Goal: Check status: Check status

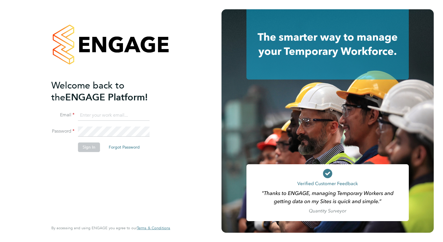
type input "tamara@peacerecruitmentservices.com"
click at [89, 145] on button "Sign In" at bounding box center [89, 146] width 22 height 9
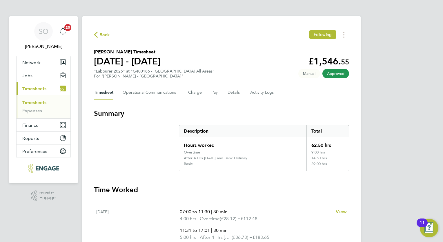
click at [43, 103] on link "Timesheets" at bounding box center [34, 103] width 24 height 6
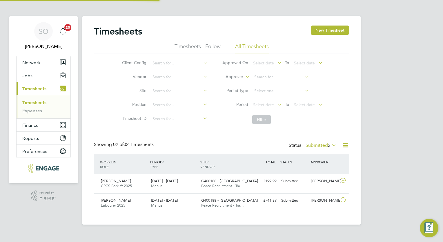
scroll to position [14, 50]
click at [325, 144] on label "Submitted 2" at bounding box center [320, 145] width 31 height 6
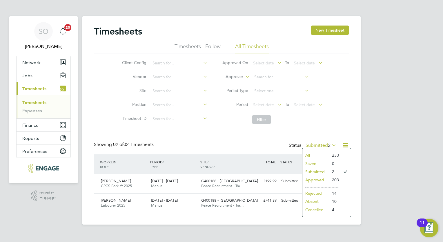
click at [320, 179] on li "Approved" at bounding box center [315, 180] width 27 height 8
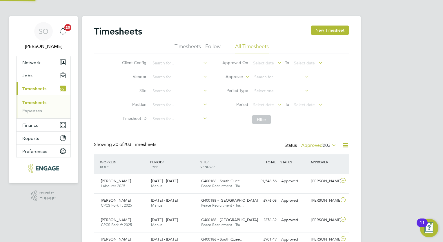
scroll to position [0, 0]
click at [330, 146] on icon at bounding box center [330, 145] width 0 height 8
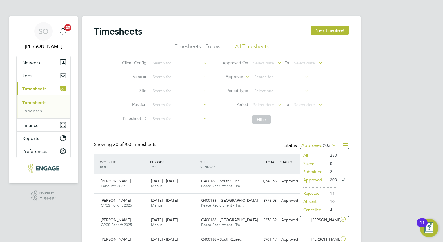
click at [313, 171] on li "Submitted" at bounding box center [313, 171] width 27 height 8
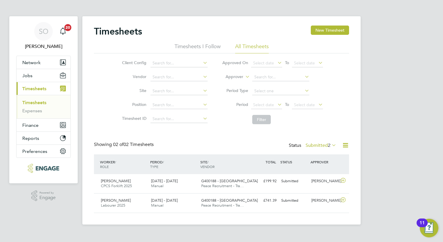
click at [330, 144] on icon at bounding box center [330, 145] width 0 height 8
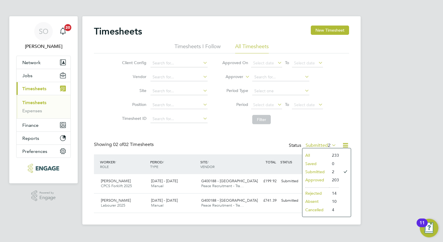
click at [314, 170] on li "Submitted" at bounding box center [315, 171] width 27 height 8
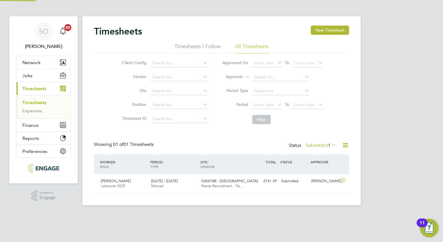
scroll to position [14, 50]
